Goal: Find contact information: Find contact information

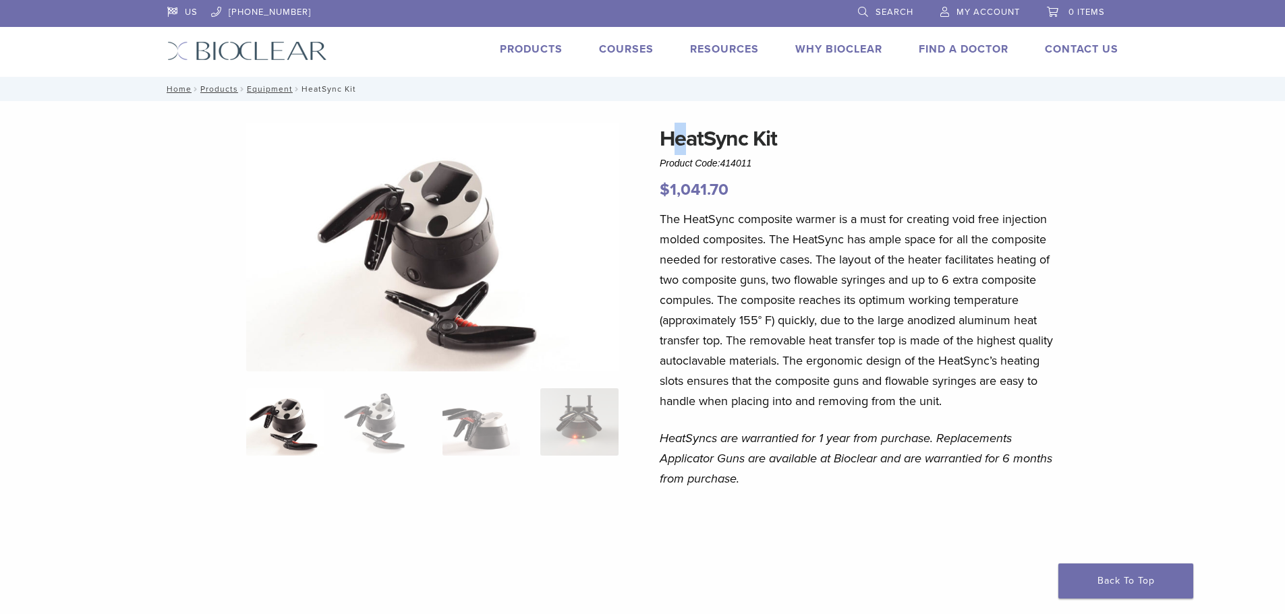
drag, startPoint x: 671, startPoint y: 138, endPoint x: 683, endPoint y: 138, distance: 12.1
click at [683, 138] on h1 "HeatSync Kit" at bounding box center [858, 139] width 397 height 32
drag, startPoint x: 663, startPoint y: 138, endPoint x: 780, endPoint y: 153, distance: 118.3
click at [780, 153] on h1 "HeatSync Kit" at bounding box center [858, 139] width 397 height 32
click at [664, 150] on h1 "HeatSync Kit" at bounding box center [858, 139] width 397 height 32
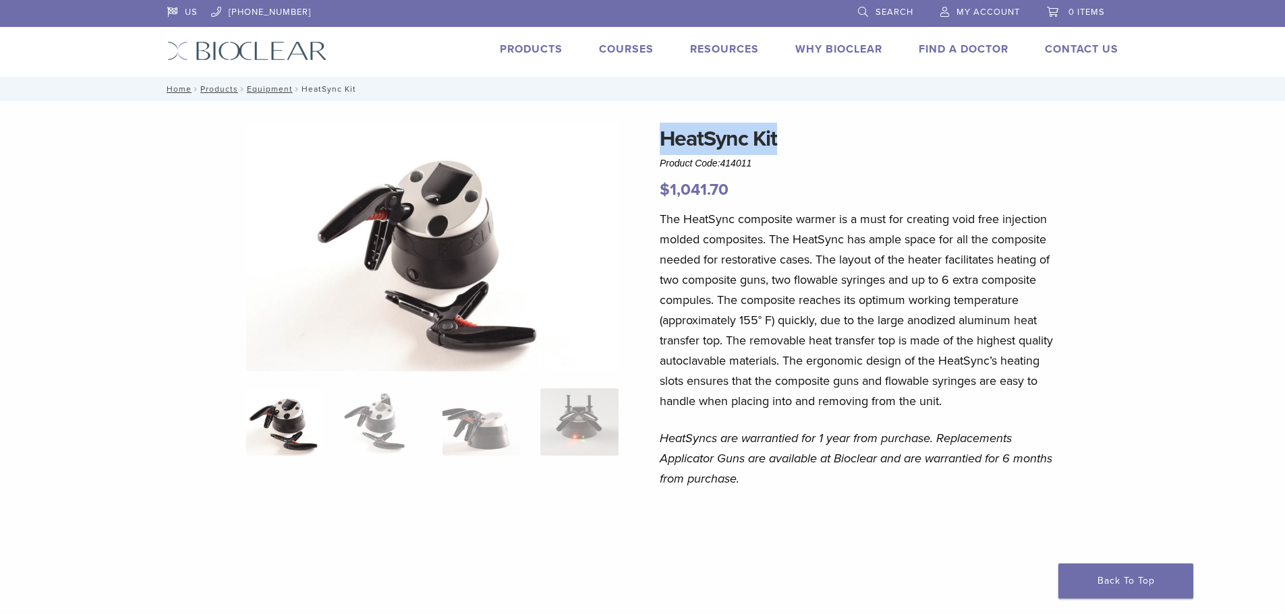
drag, startPoint x: 660, startPoint y: 139, endPoint x: 805, endPoint y: 140, distance: 145.0
click at [805, 140] on h1 "HeatSync Kit" at bounding box center [858, 139] width 397 height 32
click at [781, 140] on h1 "HeatSync Kit" at bounding box center [858, 139] width 397 height 32
drag, startPoint x: 781, startPoint y: 140, endPoint x: 664, endPoint y: 146, distance: 117.5
click at [664, 146] on h1 "HeatSync Kit" at bounding box center [858, 139] width 397 height 32
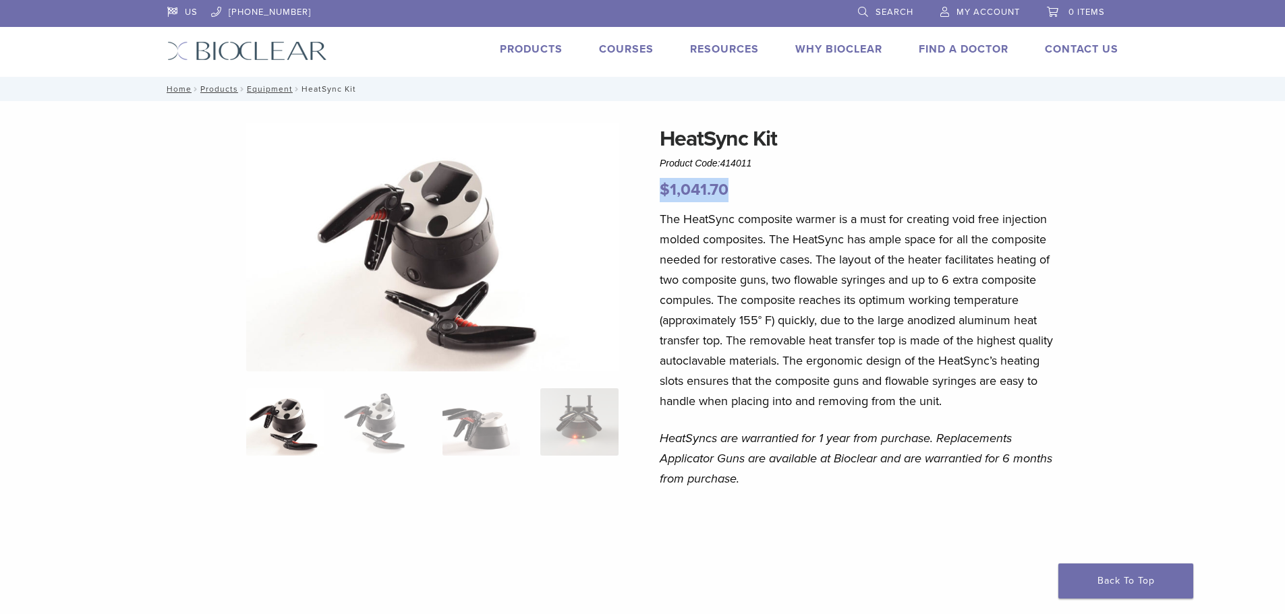
drag, startPoint x: 666, startPoint y: 185, endPoint x: 734, endPoint y: 188, distance: 68.2
click at [734, 188] on p "$ 1,041.70" at bounding box center [858, 190] width 397 height 24
click at [936, 214] on p "The HeatSync composite warmer is a must for creating void free injection molded…" at bounding box center [858, 310] width 397 height 202
drag, startPoint x: 661, startPoint y: 132, endPoint x: 784, endPoint y: 154, distance: 124.6
click at [784, 154] on h1 "HeatSync Kit" at bounding box center [858, 139] width 397 height 32
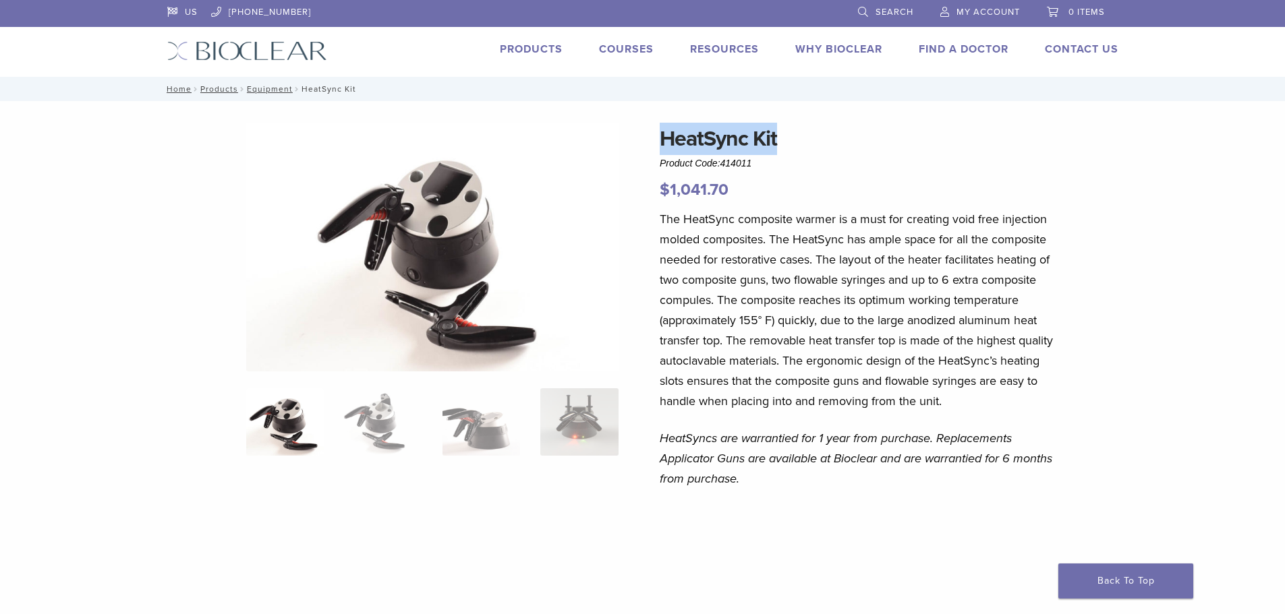
copy h1 "HeatSync Kit"
click at [995, 88] on nav "Home / Products / Equipment / HeatSync Kit" at bounding box center [642, 89] width 971 height 24
click at [1061, 55] on link "Contact Us" at bounding box center [1082, 48] width 74 height 13
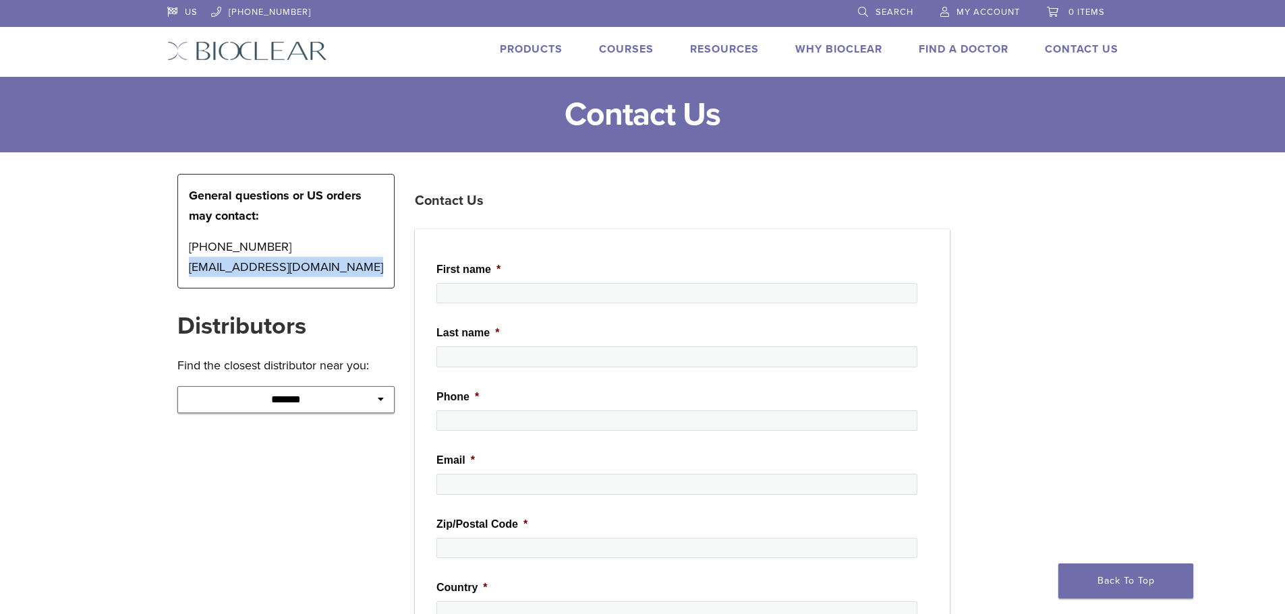
drag, startPoint x: 189, startPoint y: 267, endPoint x: 349, endPoint y: 270, distance: 159.9
click at [349, 270] on p "[PHONE_NUMBER] [EMAIL_ADDRESS][DOMAIN_NAME]" at bounding box center [286, 257] width 195 height 40
copy p "[EMAIL_ADDRESS][DOMAIN_NAME]"
